Goal: Information Seeking & Learning: Learn about a topic

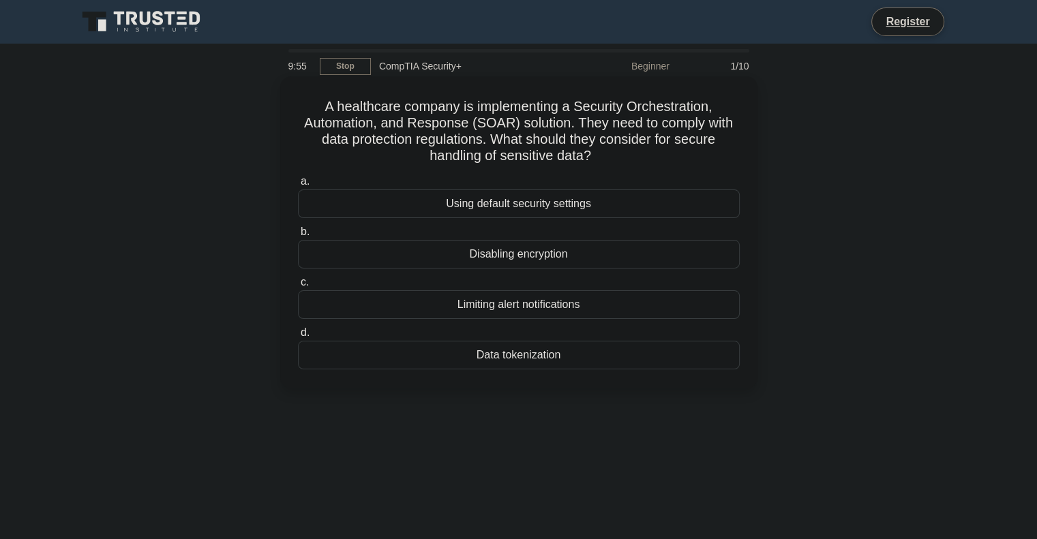
click at [620, 163] on h5 "A healthcare company is implementing a Security Orchestration, Automation, and …" at bounding box center [518, 131] width 444 height 67
click at [549, 352] on div "Data tokenization" at bounding box center [519, 355] width 442 height 29
click at [298, 337] on input "d. Data tokenization" at bounding box center [298, 332] width 0 height 9
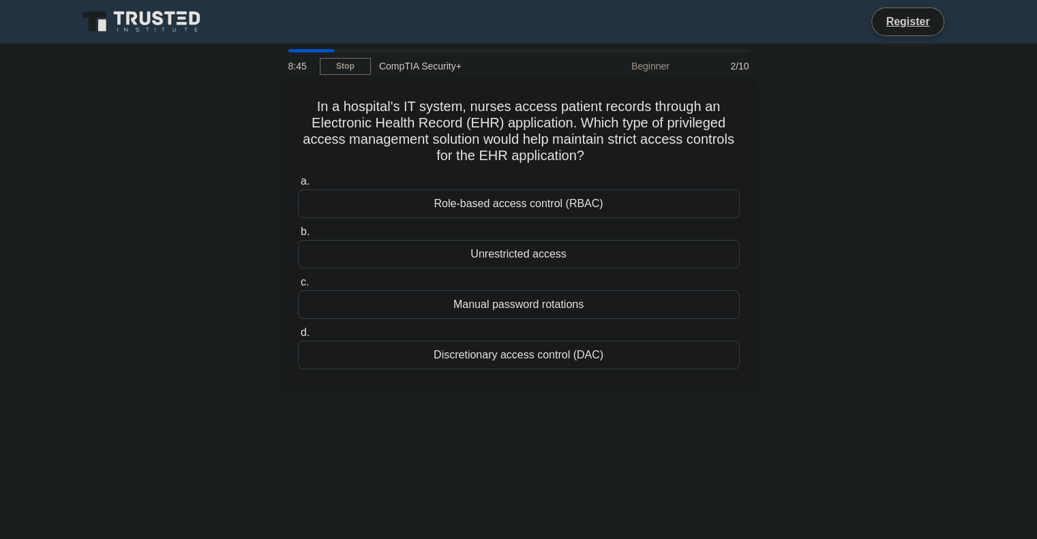
click at [598, 202] on div "Role-based access control (RBAC)" at bounding box center [519, 203] width 442 height 29
click at [298, 186] on input "a. Role-based access control (RBAC)" at bounding box center [298, 181] width 0 height 9
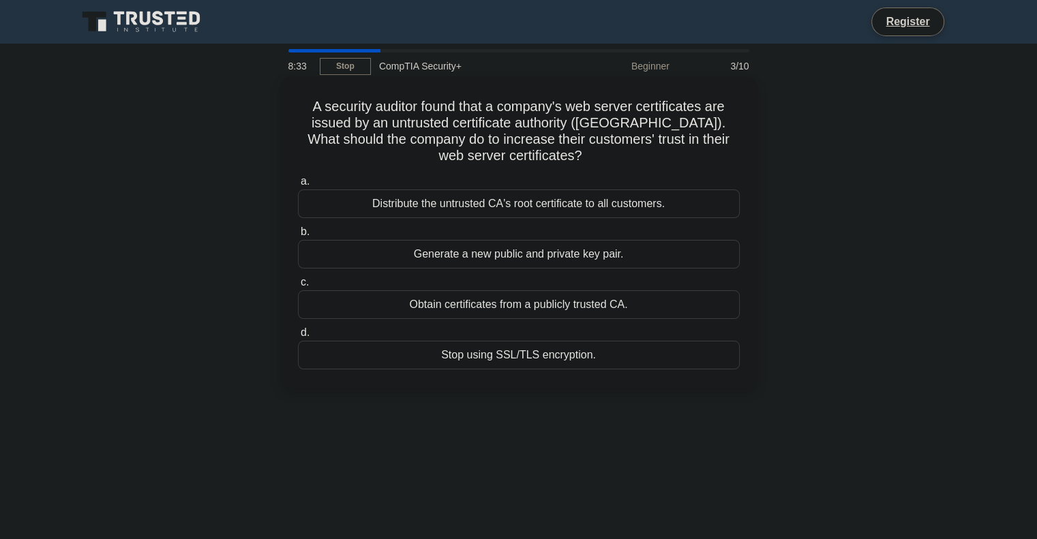
click at [578, 249] on div "Generate a new public and private key pair." at bounding box center [519, 254] width 442 height 29
click at [298, 236] on input "b. Generate a new public and private key pair." at bounding box center [298, 232] width 0 height 9
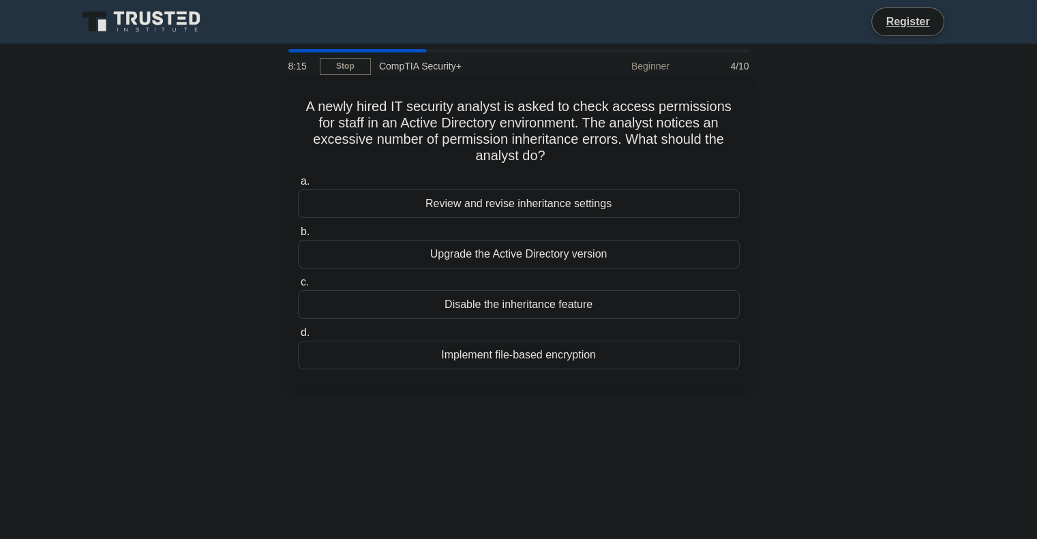
click at [565, 203] on div "Review and revise inheritance settings" at bounding box center [519, 203] width 442 height 29
click at [298, 186] on input "a. Review and revise inheritance settings" at bounding box center [298, 181] width 0 height 9
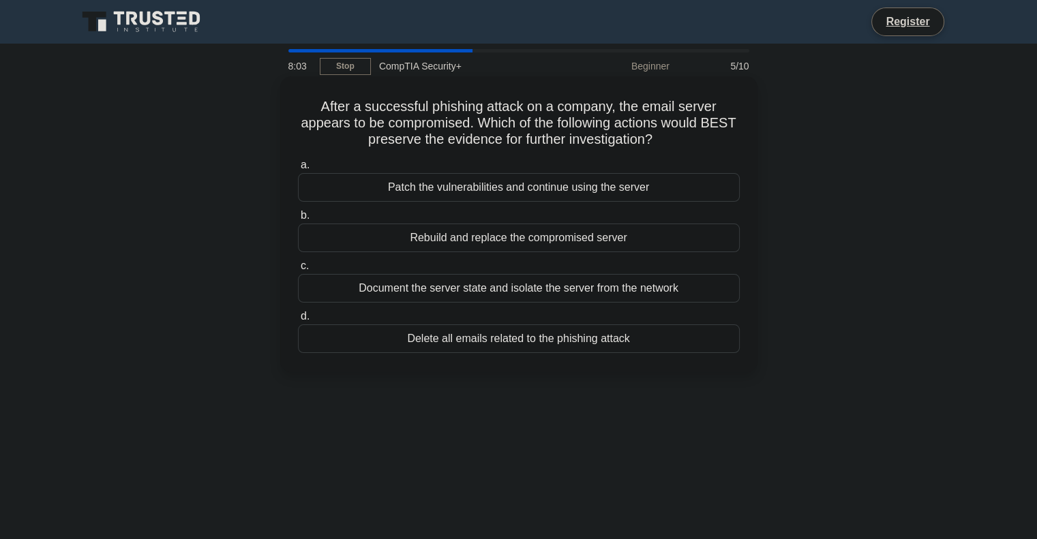
click at [603, 283] on div "Document the server state and isolate the server from the network" at bounding box center [519, 288] width 442 height 29
click at [298, 271] on input "c. Document the server state and isolate the server from the network" at bounding box center [298, 266] width 0 height 9
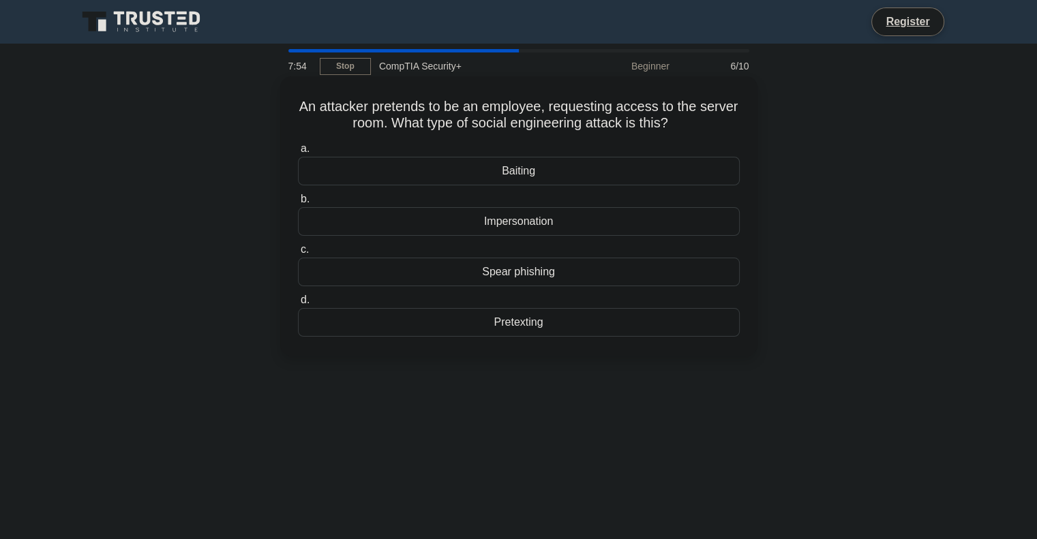
click at [599, 221] on div "Impersonation" at bounding box center [519, 221] width 442 height 29
click at [298, 204] on input "b. Impersonation" at bounding box center [298, 199] width 0 height 9
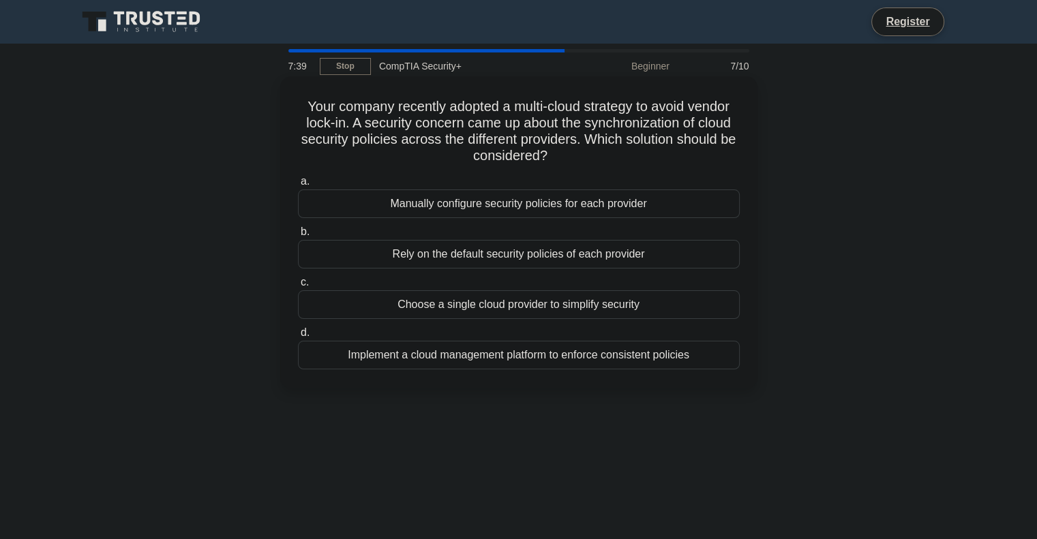
click at [568, 344] on div "Implement a cloud management platform to enforce consistent policies" at bounding box center [519, 355] width 442 height 29
click at [298, 337] on input "d. Implement a cloud management platform to enforce consistent policies" at bounding box center [298, 332] width 0 height 9
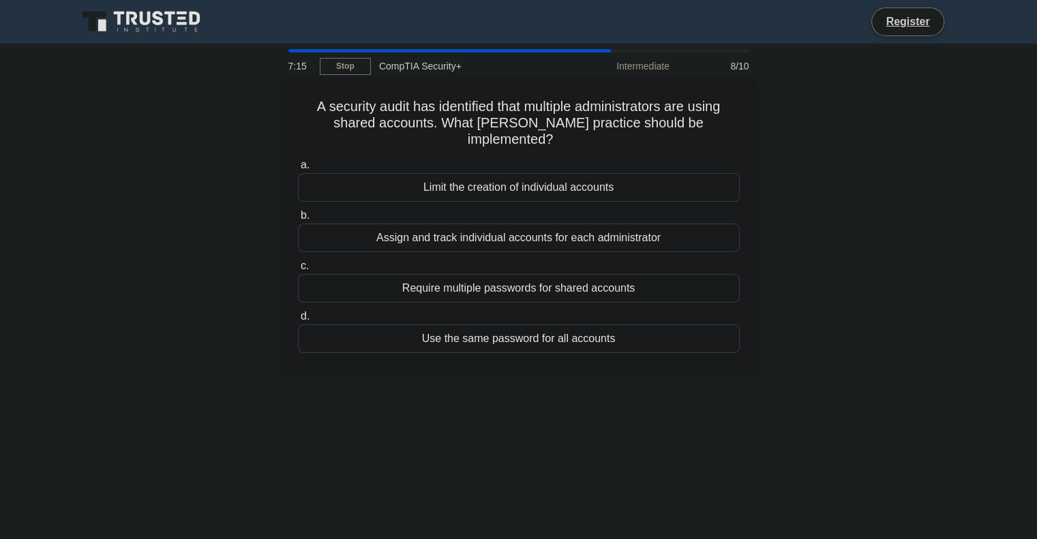
click at [482, 224] on div "Assign and track individual accounts for each administrator" at bounding box center [519, 238] width 442 height 29
click at [298, 220] on input "b. Assign and track individual accounts for each administrator" at bounding box center [298, 215] width 0 height 9
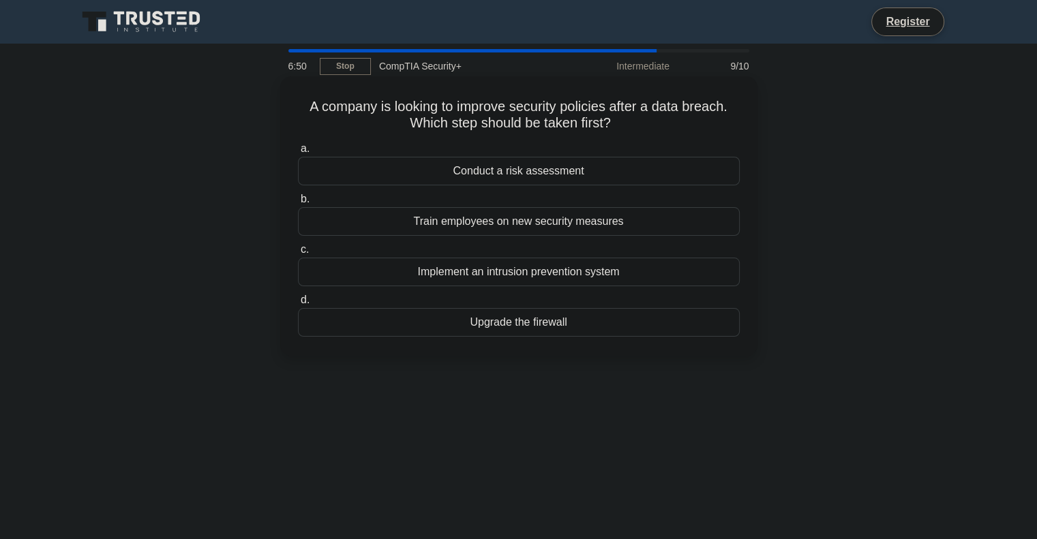
click at [616, 168] on div "Conduct a risk assessment" at bounding box center [519, 171] width 442 height 29
click at [298, 153] on input "a. Conduct a risk assessment" at bounding box center [298, 148] width 0 height 9
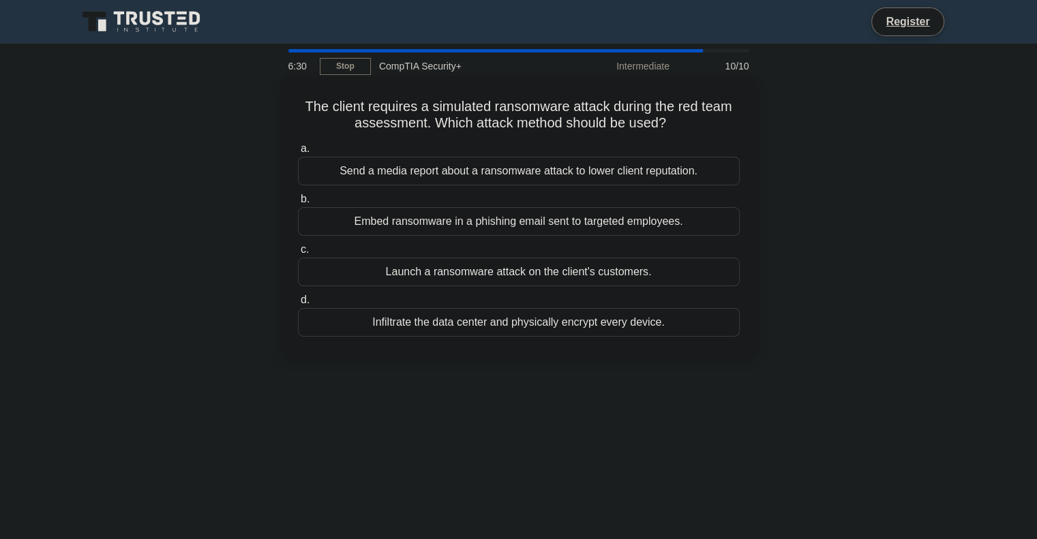
click at [597, 222] on div "Embed ransomware in a phishing email sent to targeted employees." at bounding box center [519, 221] width 442 height 29
click at [298, 204] on input "b. Embed ransomware in a phishing email sent to targeted employees." at bounding box center [298, 199] width 0 height 9
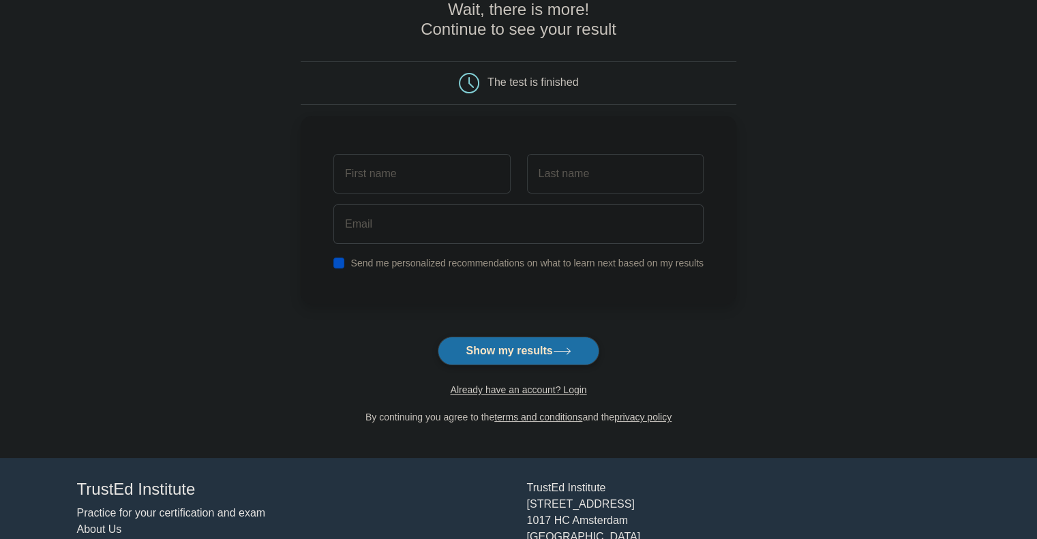
scroll to position [76, 0]
click at [582, 331] on form "Wait, there is more! Continue to see your result The test is finished and the" at bounding box center [518, 212] width 435 height 425
click at [570, 341] on button "Show my results" at bounding box center [518, 351] width 161 height 29
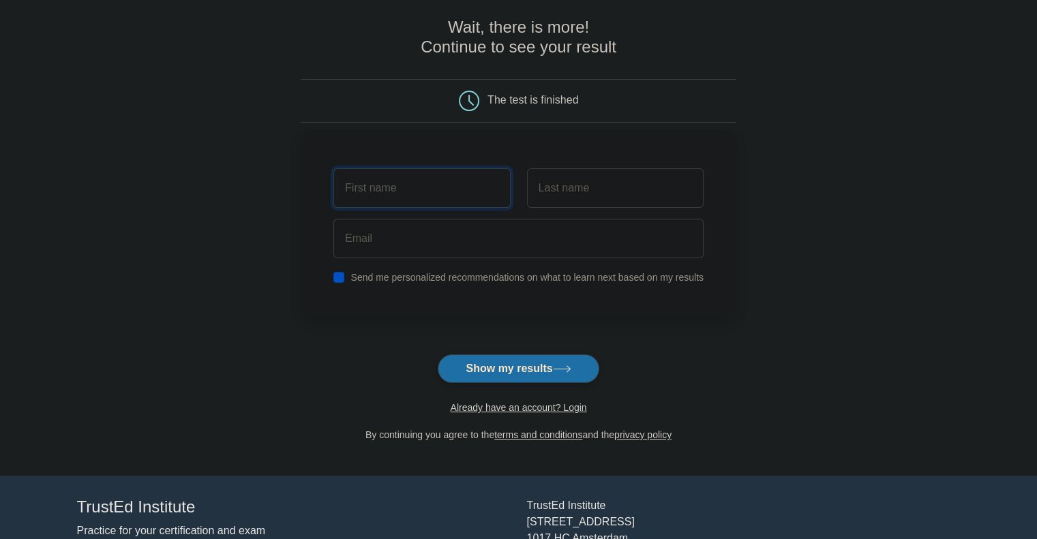
click at [438, 170] on input "text" at bounding box center [421, 188] width 177 height 40
type input "Jose"
click at [575, 197] on input "text" at bounding box center [615, 188] width 177 height 40
type input "Cruz"
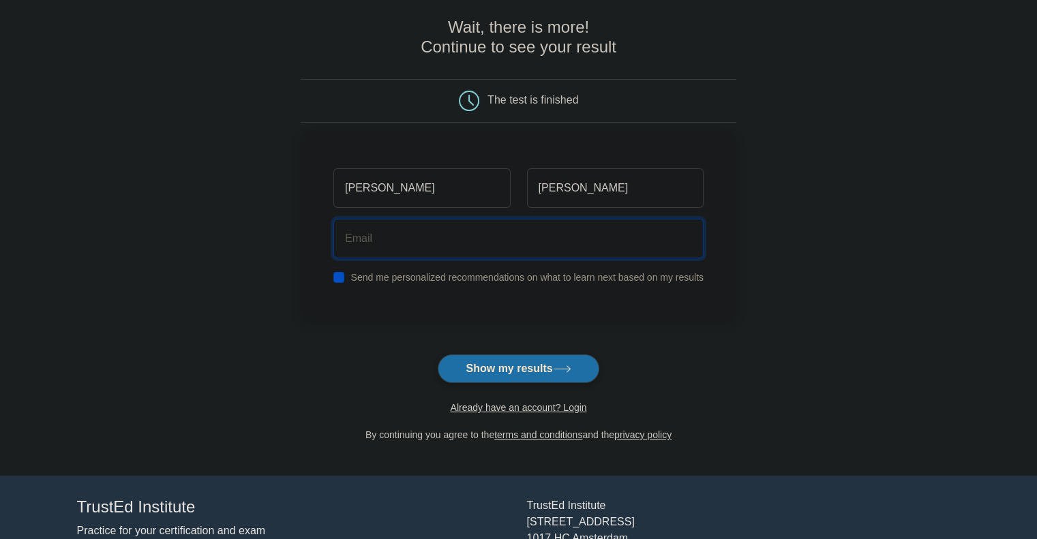
click at [523, 238] on input "email" at bounding box center [518, 239] width 370 height 40
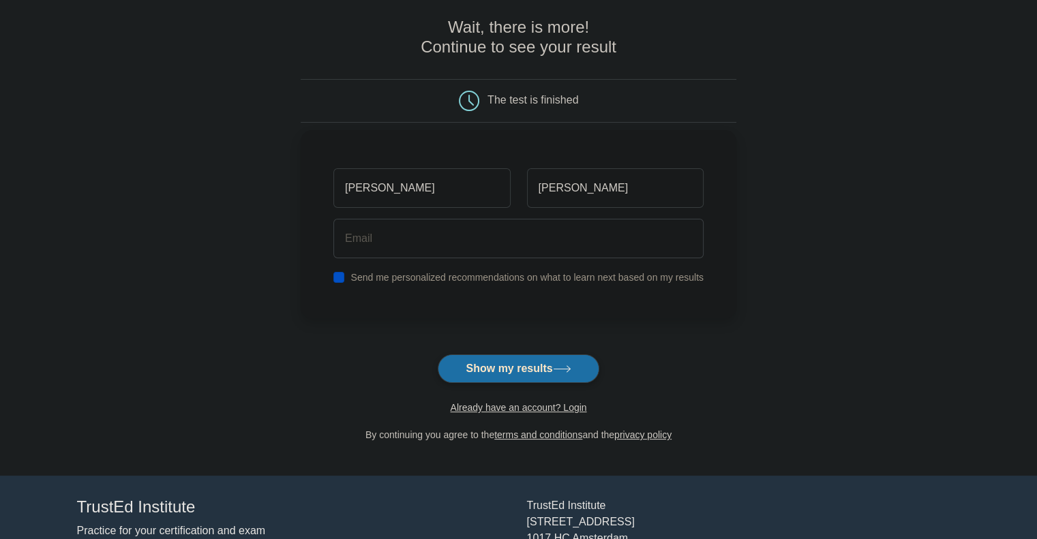
click at [348, 272] on div "Send me personalized recommendations on what to learn next based on my results" at bounding box center [518, 277] width 386 height 16
click at [335, 276] on input "checkbox" at bounding box center [338, 277] width 11 height 11
checkbox input "false"
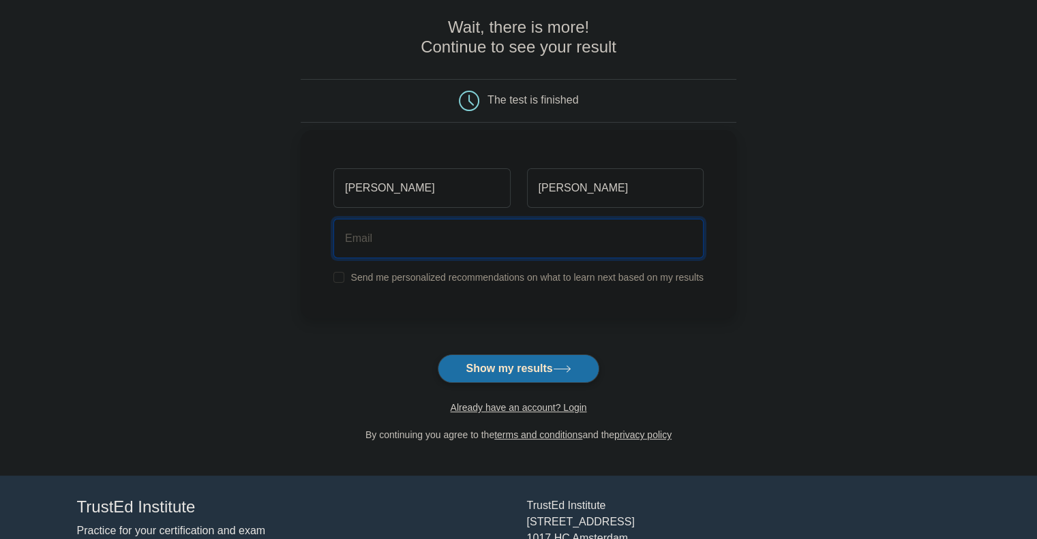
click at [401, 231] on input "email" at bounding box center [518, 239] width 370 height 40
type input "zezorex@gmail.com"
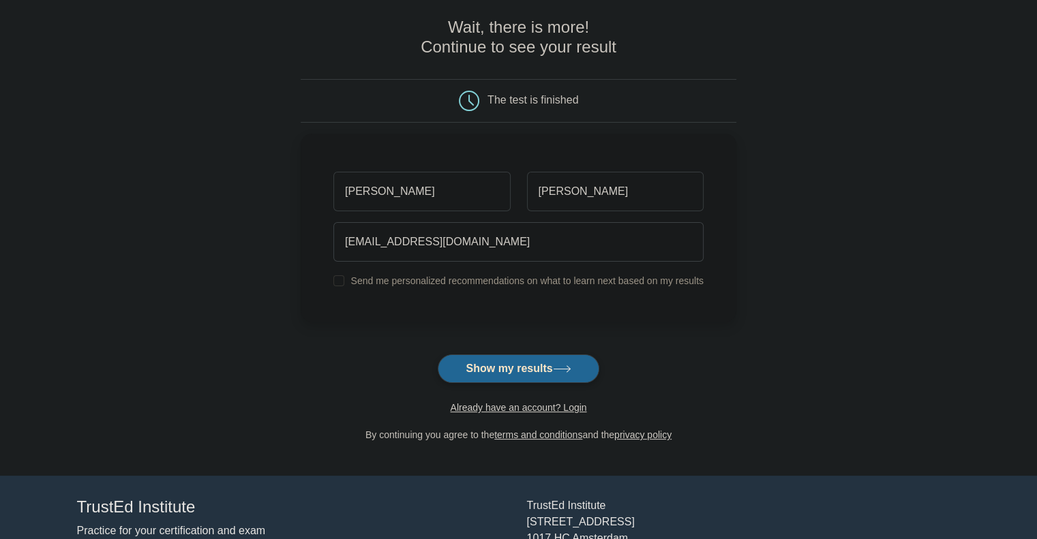
click at [496, 369] on button "Show my results" at bounding box center [518, 368] width 161 height 29
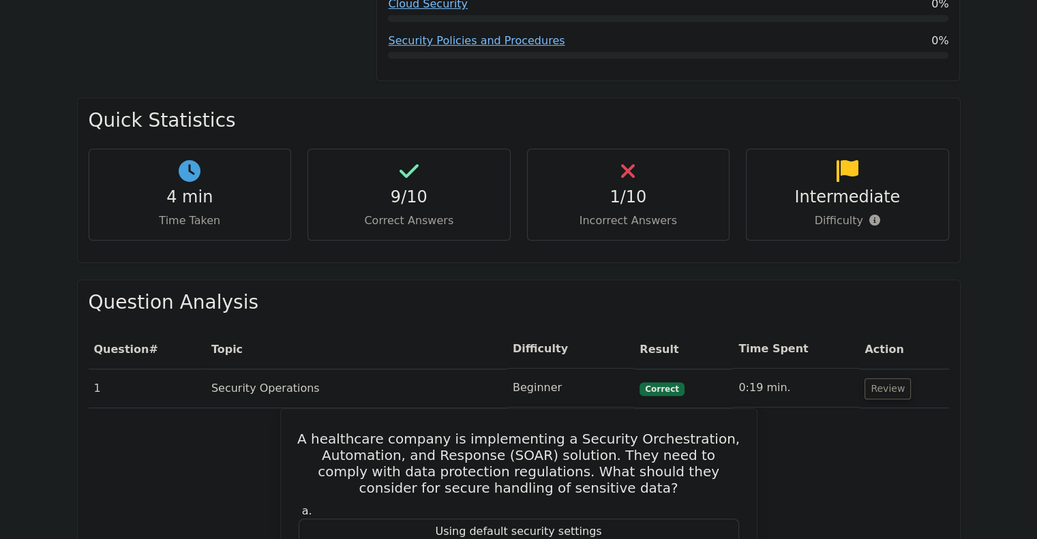
scroll to position [746, 0]
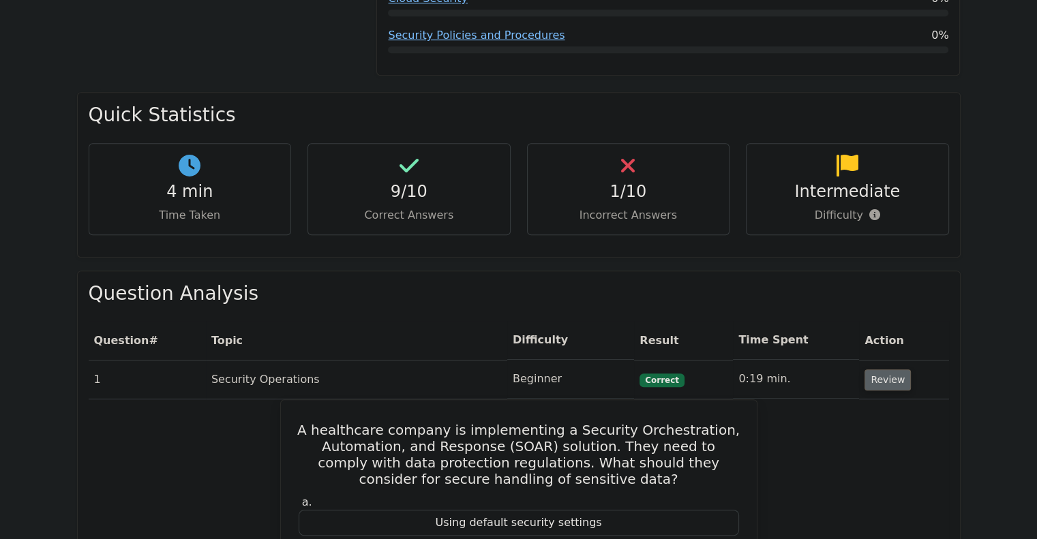
click at [881, 369] on button "Review" at bounding box center [887, 379] width 46 height 21
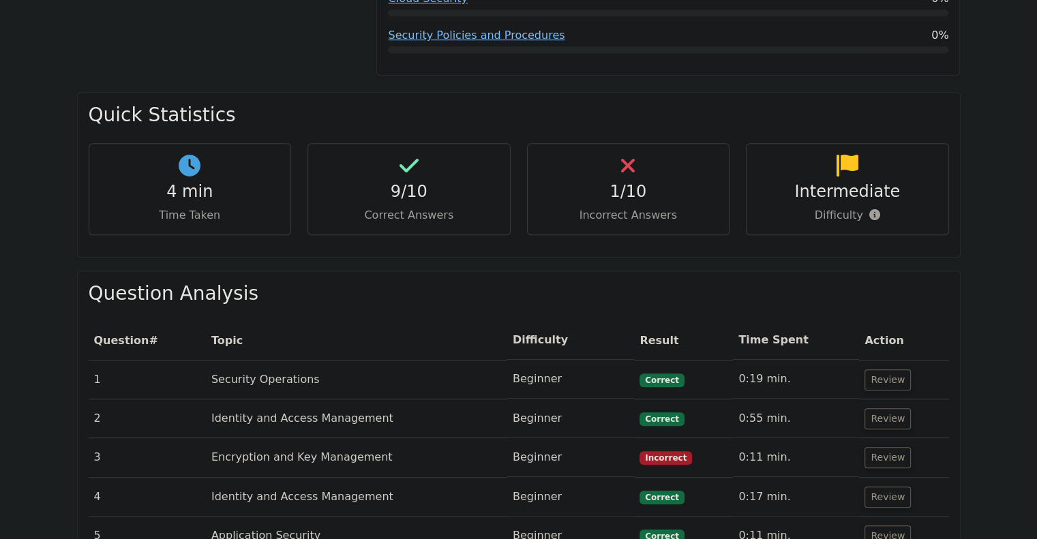
drag, startPoint x: 891, startPoint y: 425, endPoint x: 854, endPoint y: 470, distance: 58.1
click at [854, 478] on td "0:17 min." at bounding box center [796, 497] width 126 height 39
click at [878, 447] on button "Review" at bounding box center [887, 457] width 46 height 21
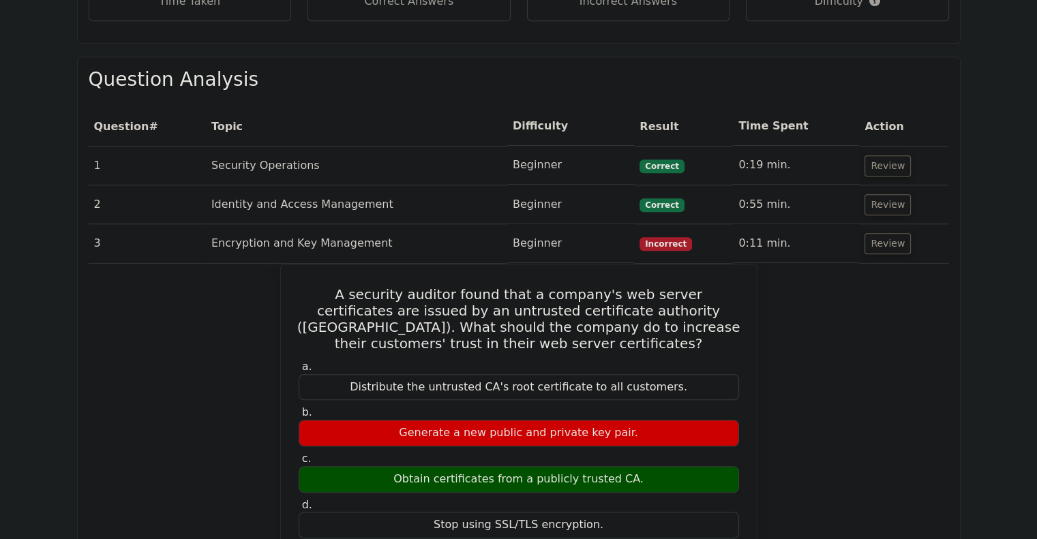
scroll to position [960, 0]
